Goal: Transaction & Acquisition: Purchase product/service

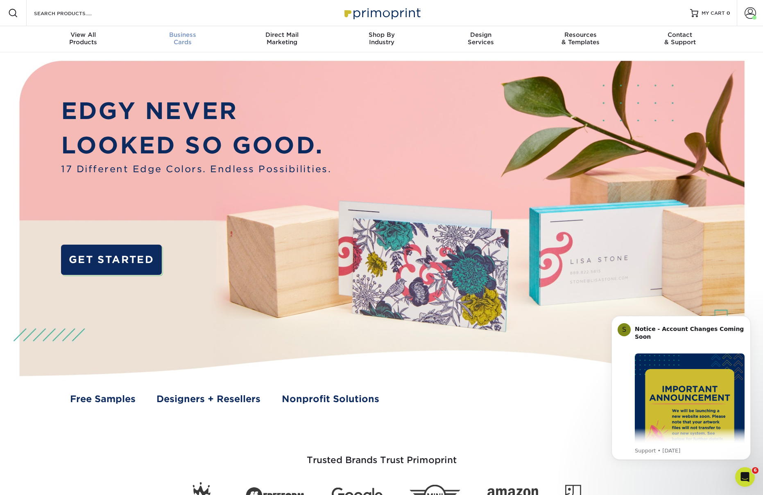
click at [171, 34] on span "Business" at bounding box center [182, 34] width 99 height 7
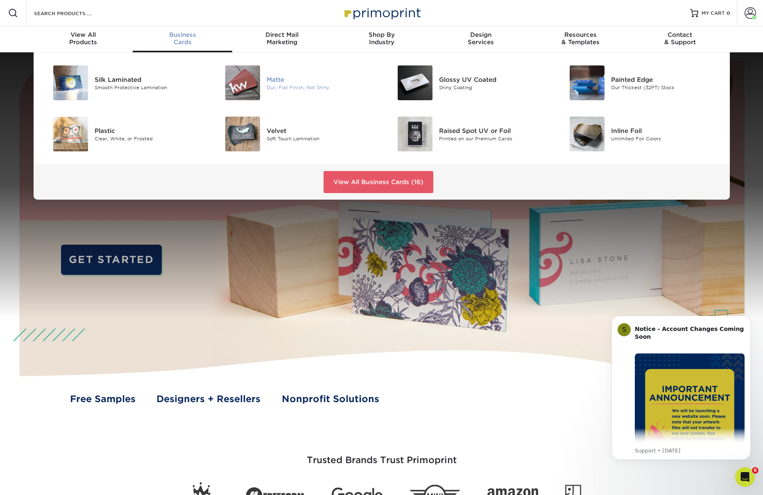
click at [252, 82] on img at bounding box center [242, 82] width 35 height 35
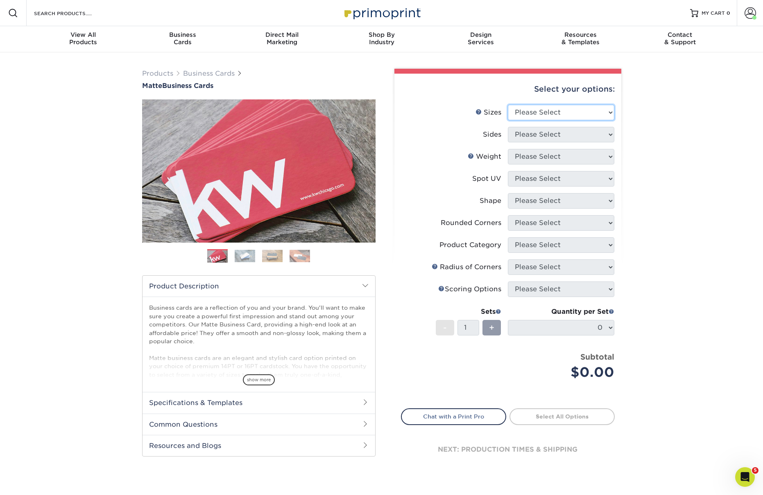
select select "2.00x3.50"
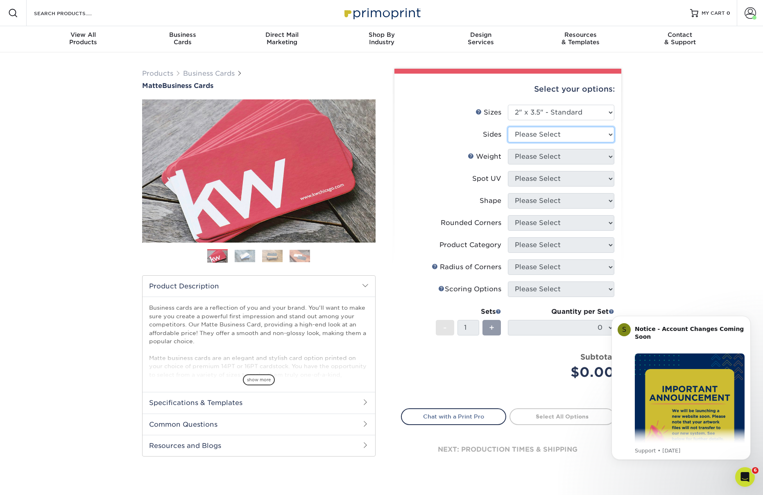
select select "13abbda7-1d64-4f25-8bb2-c179b224825d"
select select "16PT"
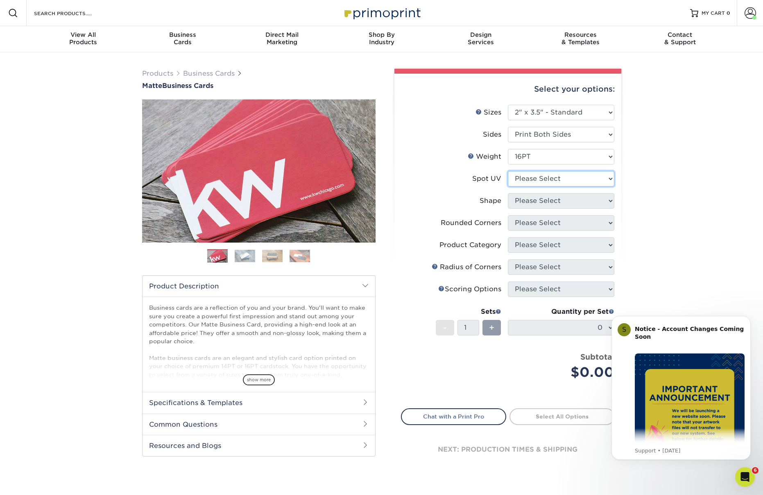
select select "2"
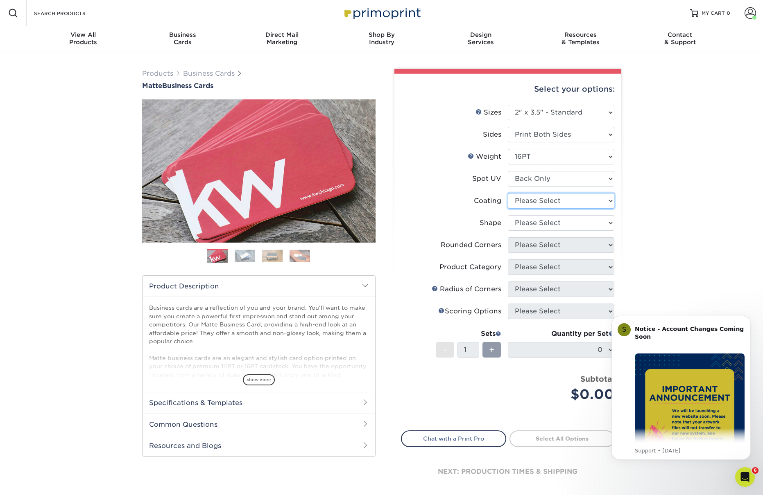
select select "121bb7b5-3b4d-429f-bd8d-bbf80e953313"
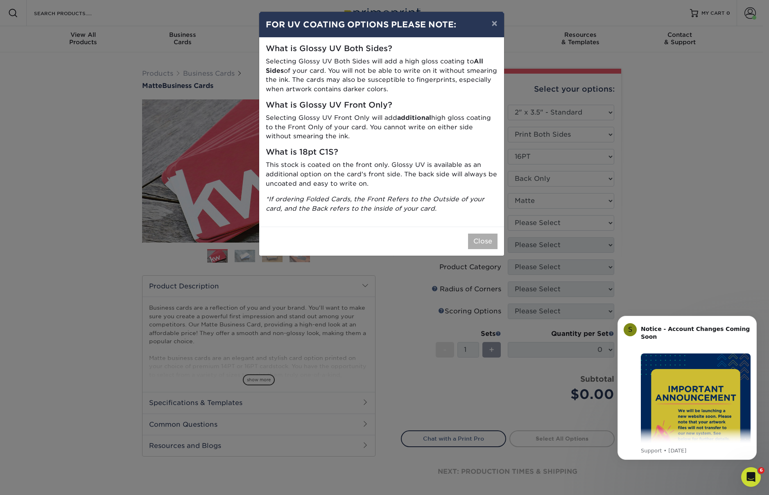
click at [491, 234] on button "Close" at bounding box center [482, 242] width 29 height 16
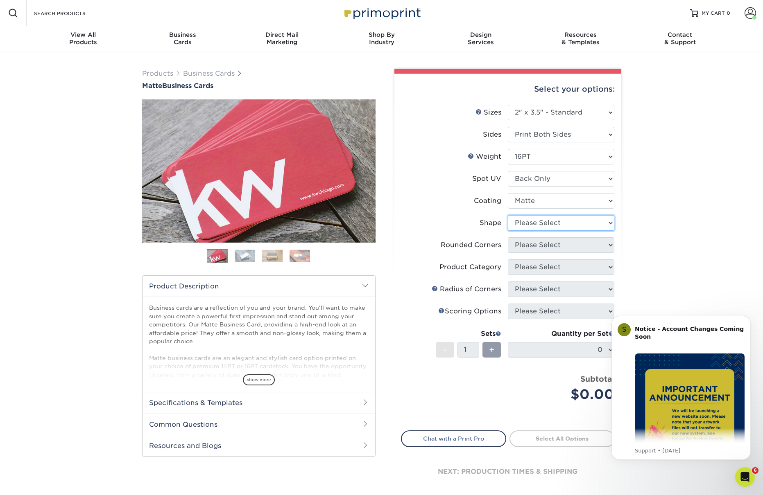
select select "standard"
select select "7672df9e-0e0a-464d-8e1f-920c575e4da3"
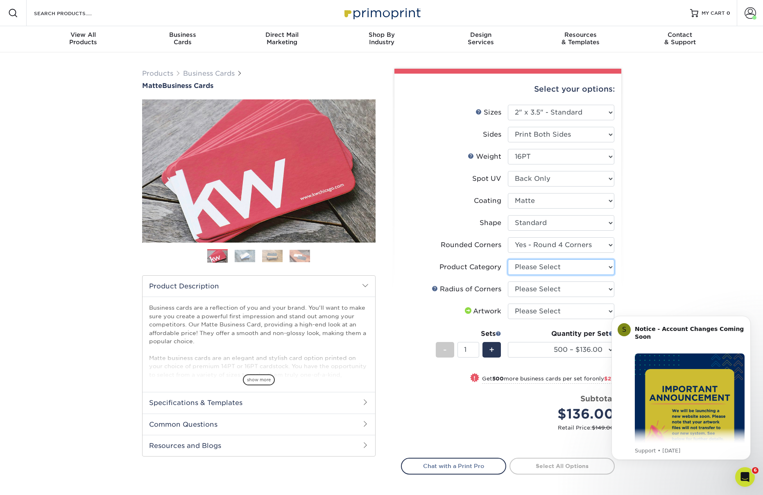
select select "3b5148f1-0588-4f88-a218-97bcfdce65c1"
select select "479fbfe7-6a0c-4895-8c9a-81739b7486c9"
select select "3"
select select "-1"
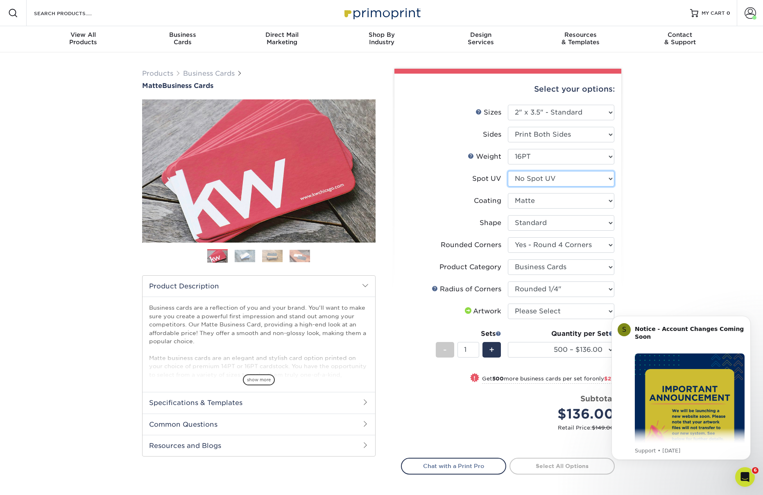
select select "-1"
select select
select select "-1"
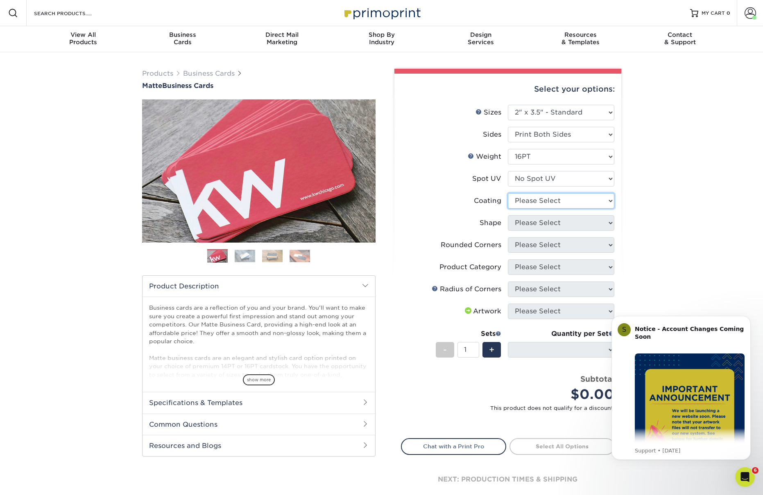
select select "121bb7b5-3b4d-429f-bd8d-bbf80e953313"
select select
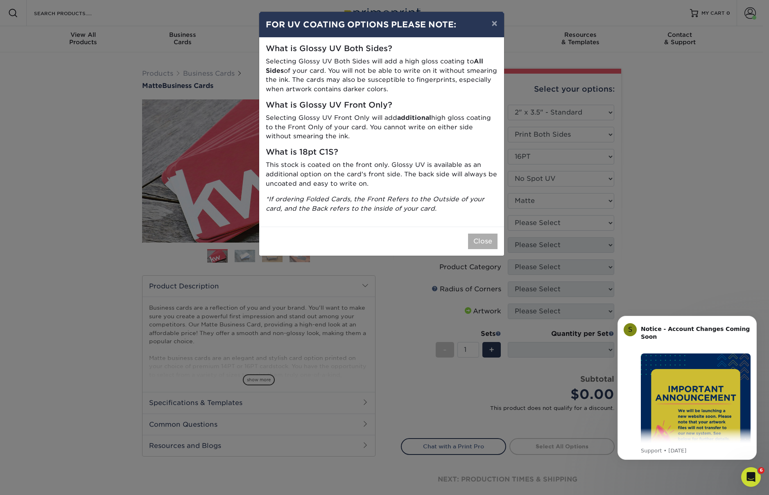
click at [491, 237] on button "Close" at bounding box center [482, 242] width 29 height 16
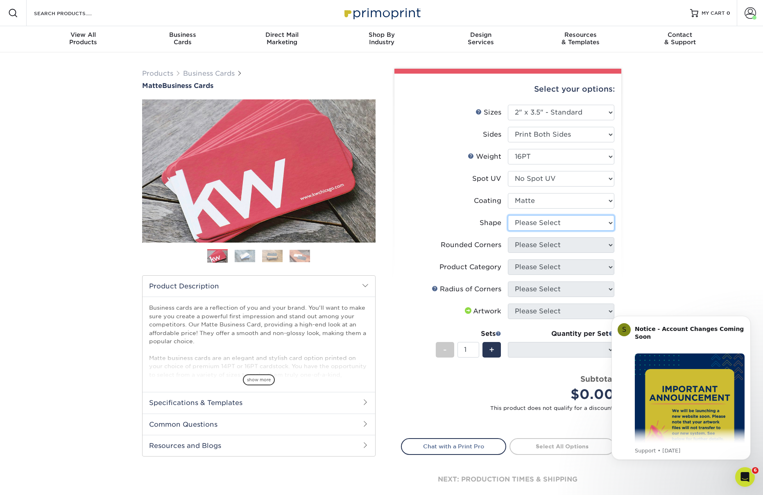
select select "standard"
select select
select select "0"
select select "-1"
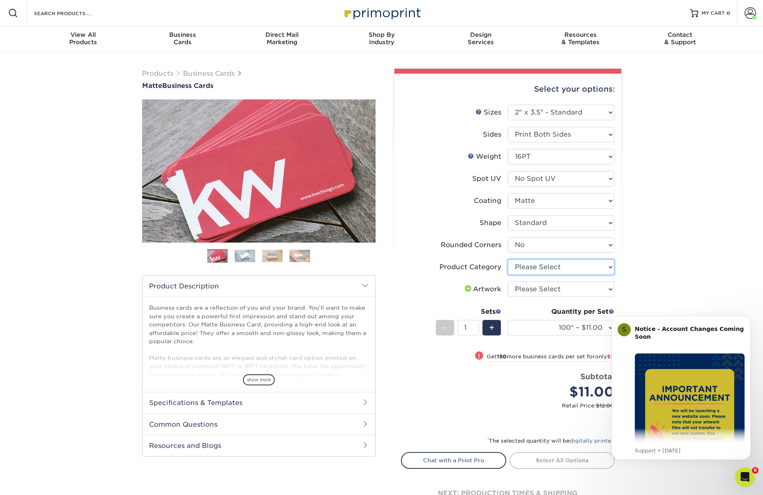
select select "3b5148f1-0588-4f88-a218-97bcfdce65c1"
select select "upload"
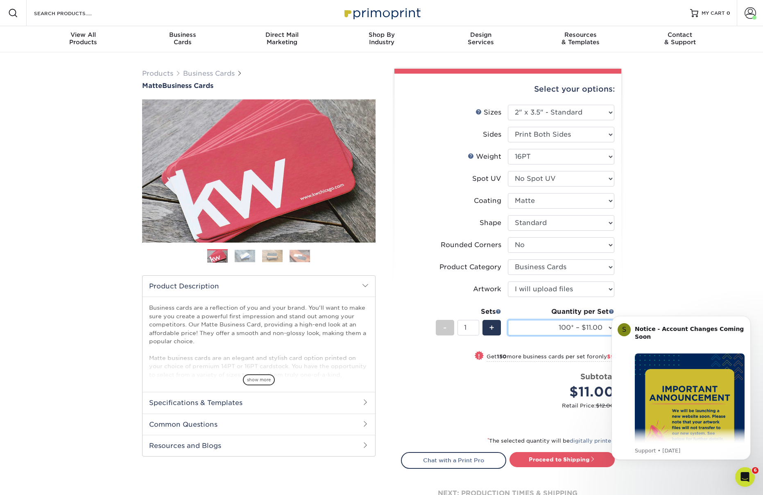
select select "500 – $39.00"
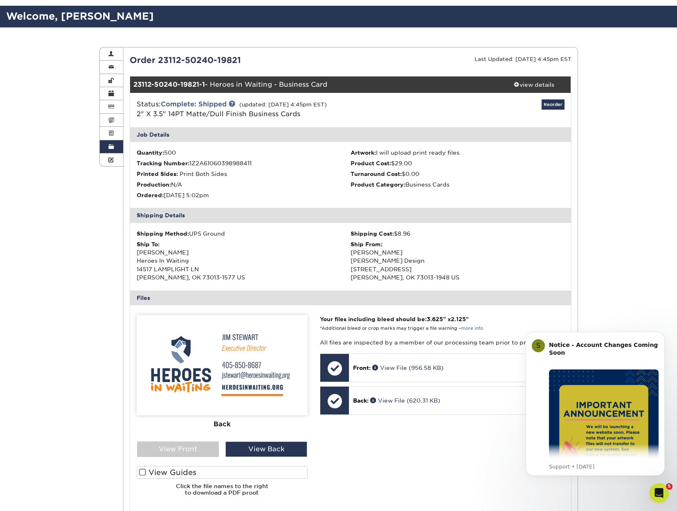
scroll to position [47, 0]
